Goal: Entertainment & Leisure: Consume media (video, audio)

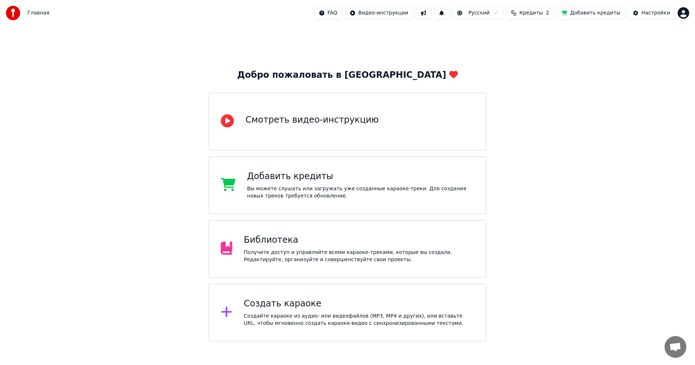
click at [277, 240] on div "Библиотека" at bounding box center [359, 241] width 231 height 12
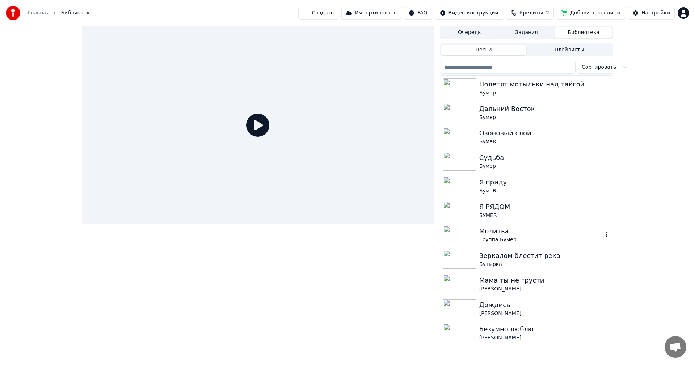
click at [459, 230] on img at bounding box center [459, 235] width 33 height 19
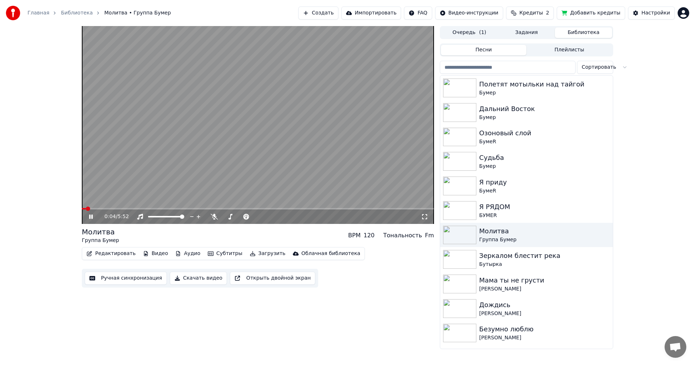
click at [425, 216] on icon at bounding box center [424, 217] width 7 height 6
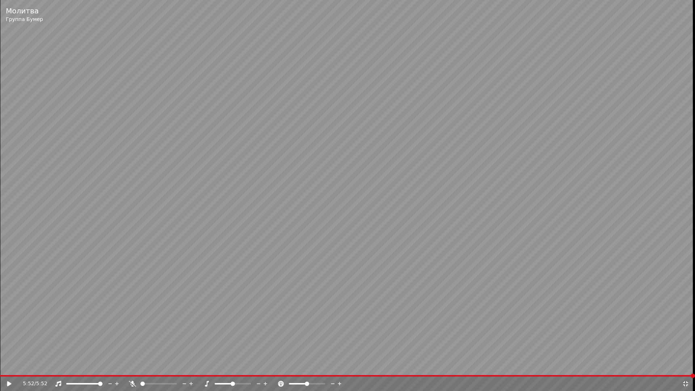
click at [686, 365] on icon at bounding box center [685, 384] width 7 height 6
